Goal: Information Seeking & Learning: Find specific fact

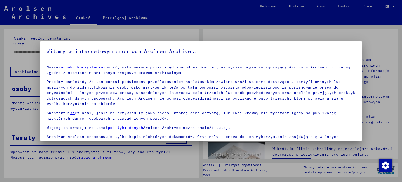
scroll to position [44, 0]
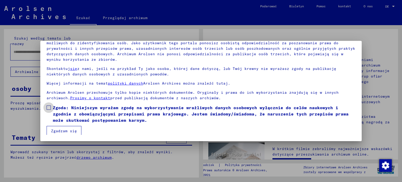
drag, startPoint x: 48, startPoint y: 105, endPoint x: 48, endPoint y: 108, distance: 2.9
click at [48, 106] on span at bounding box center [49, 107] width 4 height 4
click at [56, 128] on button "Zgadzam się" at bounding box center [64, 131] width 35 height 10
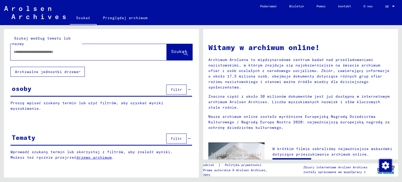
drag, startPoint x: 49, startPoint y: 50, endPoint x: 56, endPoint y: 52, distance: 7.4
click at [50, 50] on input "text" at bounding box center [82, 51] width 137 height 5
type input "*****"
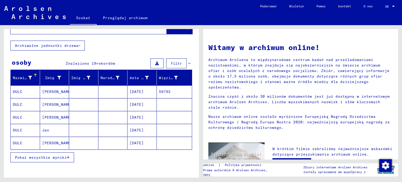
scroll to position [30, 0]
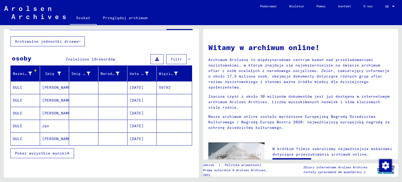
click at [142, 85] on font "[DATE]" at bounding box center [136, 87] width 14 height 5
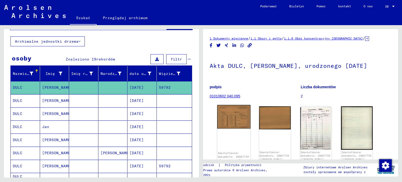
click at [234, 111] on img at bounding box center [233, 117] width 33 height 24
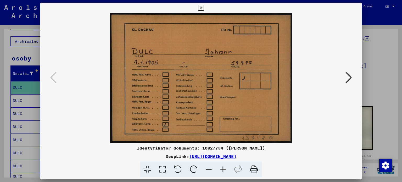
click at [201, 7] on icon at bounding box center [201, 8] width 6 height 6
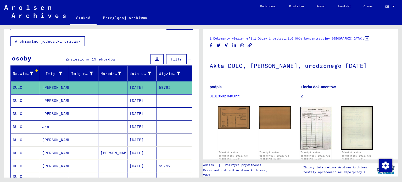
click at [141, 98] on font "[DATE]" at bounding box center [136, 100] width 14 height 5
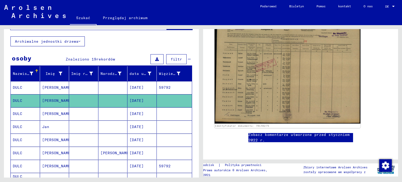
scroll to position [87, 0]
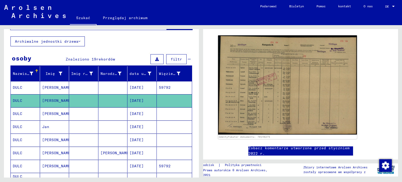
click at [141, 112] on font "[DATE]" at bounding box center [136, 113] width 14 height 5
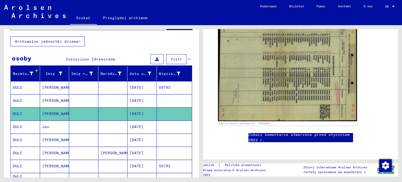
scroll to position [106, 0]
click at [144, 124] on font "[DATE]" at bounding box center [136, 126] width 14 height 5
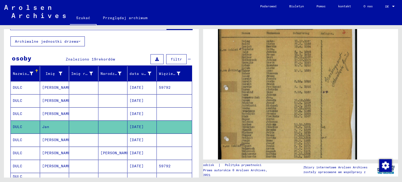
scroll to position [106, 0]
click at [143, 163] on font "[DATE]" at bounding box center [136, 165] width 14 height 5
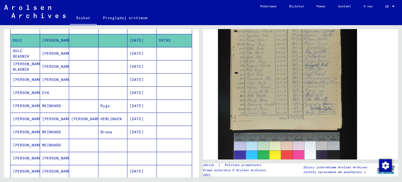
scroll to position [157, 0]
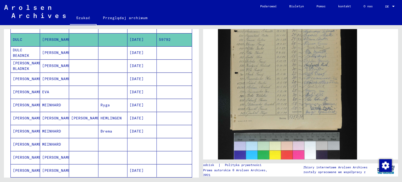
click at [139, 50] on font "[DATE]" at bounding box center [136, 52] width 14 height 5
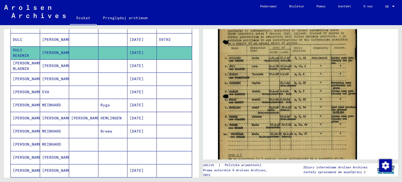
scroll to position [155, 0]
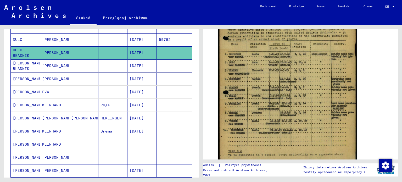
click at [135, 63] on font "[DATE]" at bounding box center [136, 65] width 14 height 5
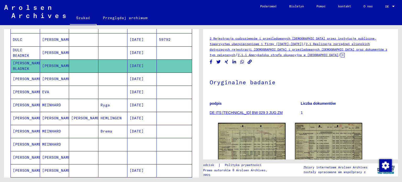
click at [140, 80] on font "[DATE]" at bounding box center [136, 78] width 14 height 5
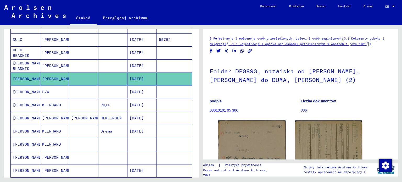
click at [134, 87] on mat-cell "[DATE]" at bounding box center [141, 91] width 29 height 13
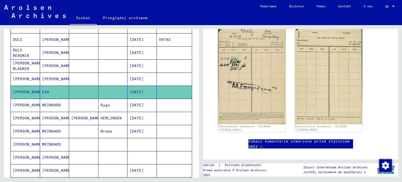
scroll to position [141, 0]
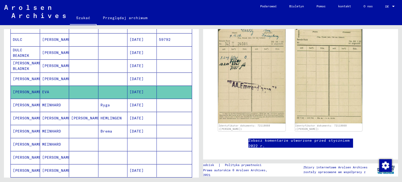
click at [139, 116] on font "[DATE]" at bounding box center [136, 118] width 14 height 5
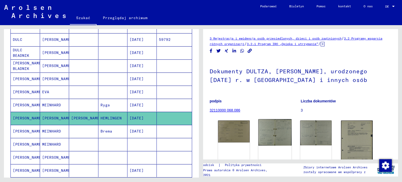
click at [271, 127] on img at bounding box center [274, 132] width 33 height 26
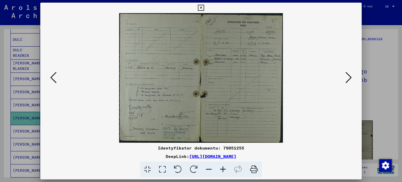
click at [202, 7] on icon at bounding box center [201, 8] width 6 height 6
